Goal: Task Accomplishment & Management: Complete application form

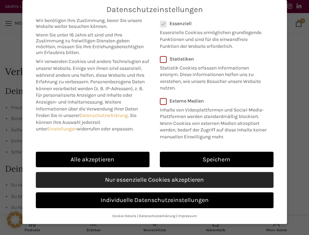
click at [138, 183] on link "Nur essenzielle Cookies akzeptieren" at bounding box center [155, 180] width 238 height 16
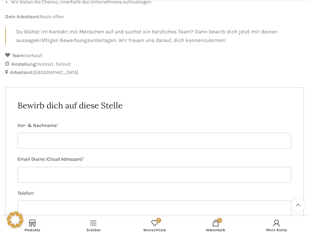
scroll to position [325, 0]
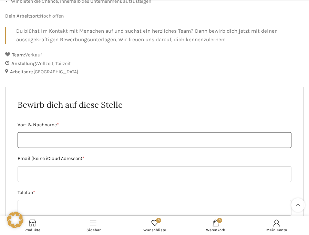
click at [48, 132] on input "Vor- & Nachname *" at bounding box center [155, 140] width 274 height 16
type input "[PERSON_NAME]"
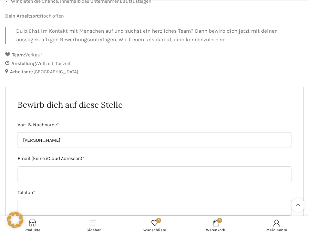
type input "[EMAIL_ADDRESS][DOMAIN_NAME]"
type input "0766293105"
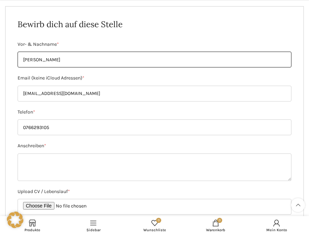
scroll to position [416, 0]
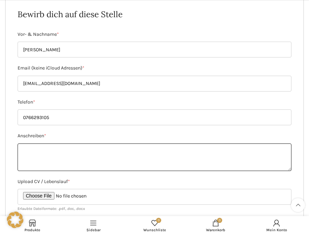
click at [66, 159] on textarea "Anschreiben *" at bounding box center [155, 158] width 274 height 28
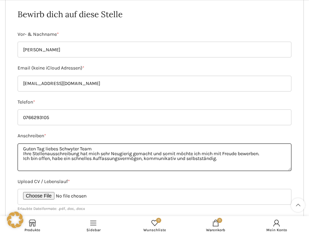
click at [147, 159] on textarea "Guten Tag liebes Schwyter Team Ihre Stellenausschreibung hat mich sehr Neugieri…" at bounding box center [155, 158] width 274 height 28
click at [243, 156] on textarea "Guten Tag liebes Schwyter Team Ihre Stellenausschreibung hat mich sehr Neugieri…" at bounding box center [155, 158] width 274 height 28
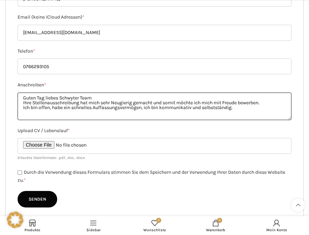
scroll to position [469, 0]
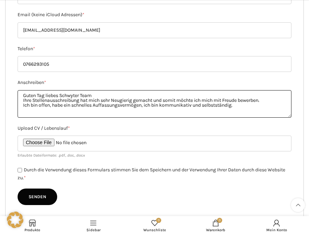
type textarea "Guten Tag liebes Schwyter Team Ihre Stellenausschreibung hat mich sehr Neugieri…"
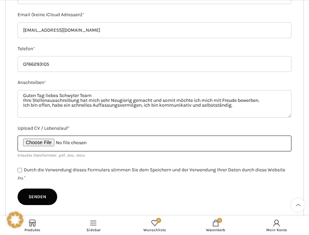
click at [49, 143] on input "Upload CV / Lebenslauf *" at bounding box center [155, 144] width 274 height 16
type input "C:\fakepath\[PERSON_NAME] Lebenslauf-MacBook Air von Nora_1c397.pdf"
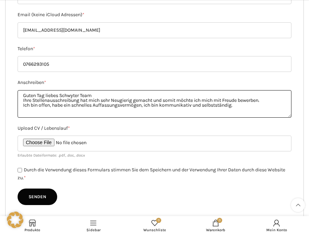
click at [245, 101] on textarea "Guten Tag liebes Schwyter Team Ihre Stellenausschreibung hat mich sehr Neugieri…" at bounding box center [155, 104] width 274 height 28
click at [241, 110] on textarea "Guten Tag liebes Schwyter Team Ihre Stellenausschreibung hat mich sehr Neugieri…" at bounding box center [155, 104] width 274 height 28
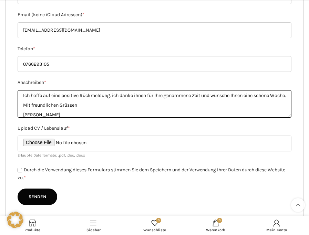
scroll to position [27, 0]
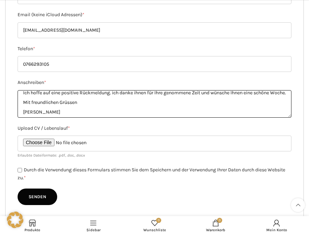
type textarea "Guten Tag liebes Schwyter Team Ihre Stellenausschreibung hat mich sehr Neugieri…"
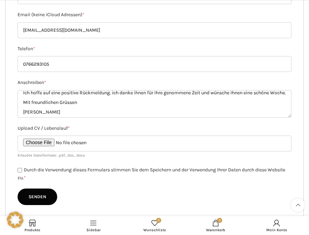
click at [22, 172] on div "Durch die Verwendung dieses Formulars stimmen Sie dem Speichern und der Verwend…" at bounding box center [155, 174] width 274 height 16
click at [20, 170] on input "Durch die Verwendung dieses Formulars stimmen Sie dem Speichern und der Verwend…" at bounding box center [20, 170] width 4 height 4
checkbox input "true"
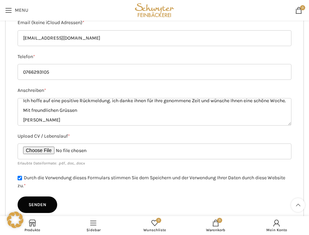
scroll to position [461, 0]
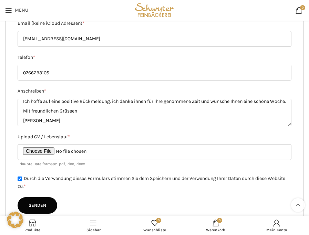
click at [44, 202] on input "Senden" at bounding box center [38, 205] width 40 height 17
type input "Senden"
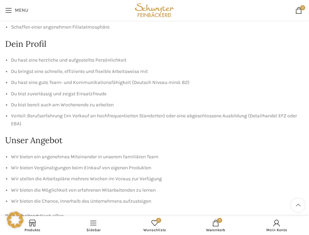
scroll to position [0, 0]
